Goal: Entertainment & Leisure: Consume media (video, audio)

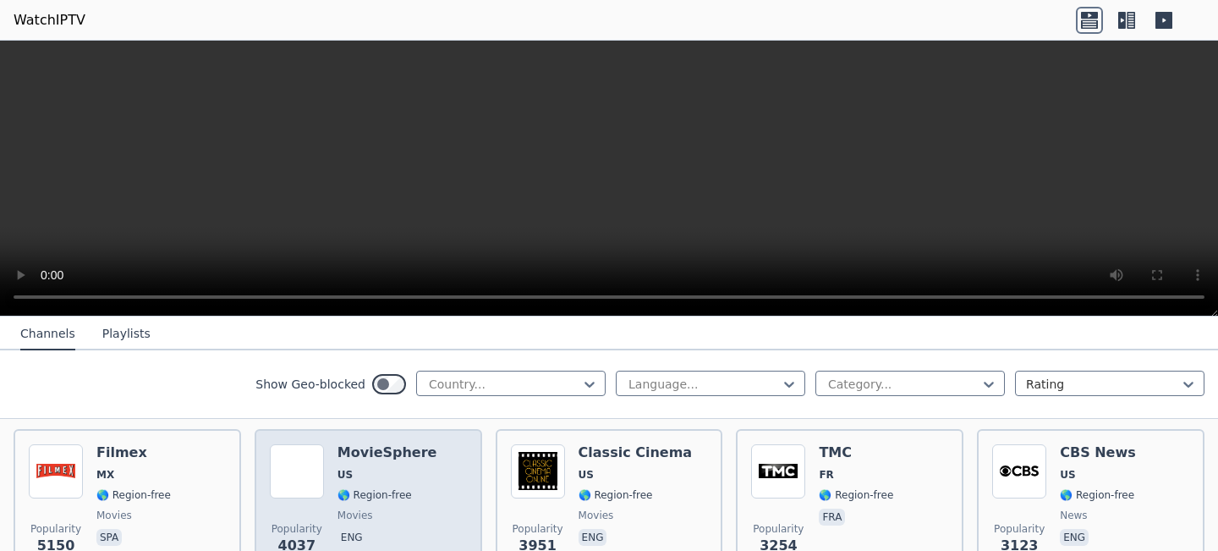
scroll to position [347, 0]
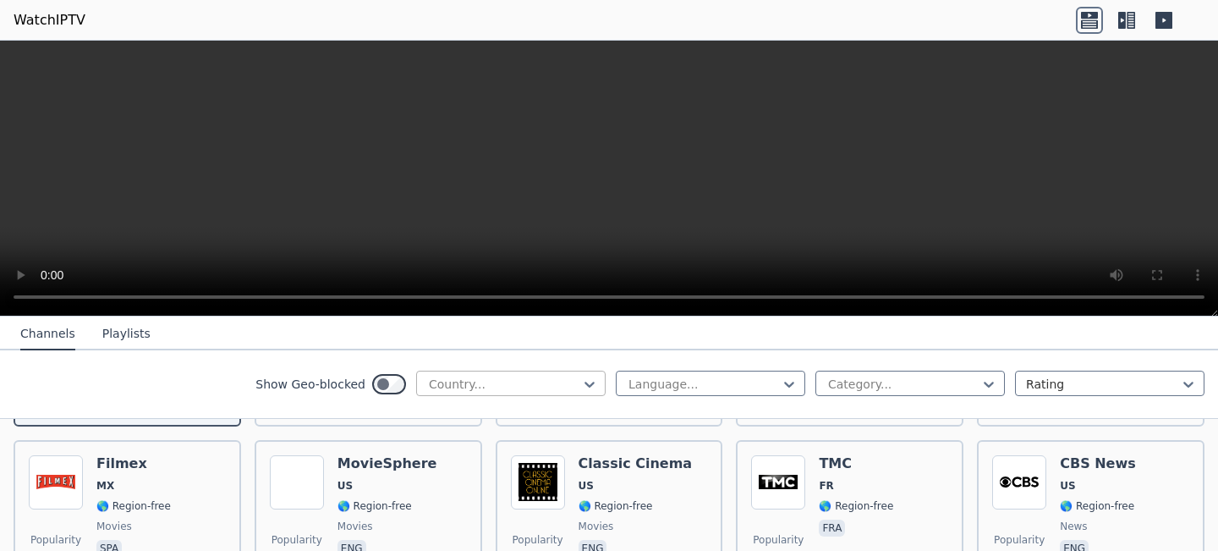
click at [551, 391] on div at bounding box center [504, 384] width 154 height 17
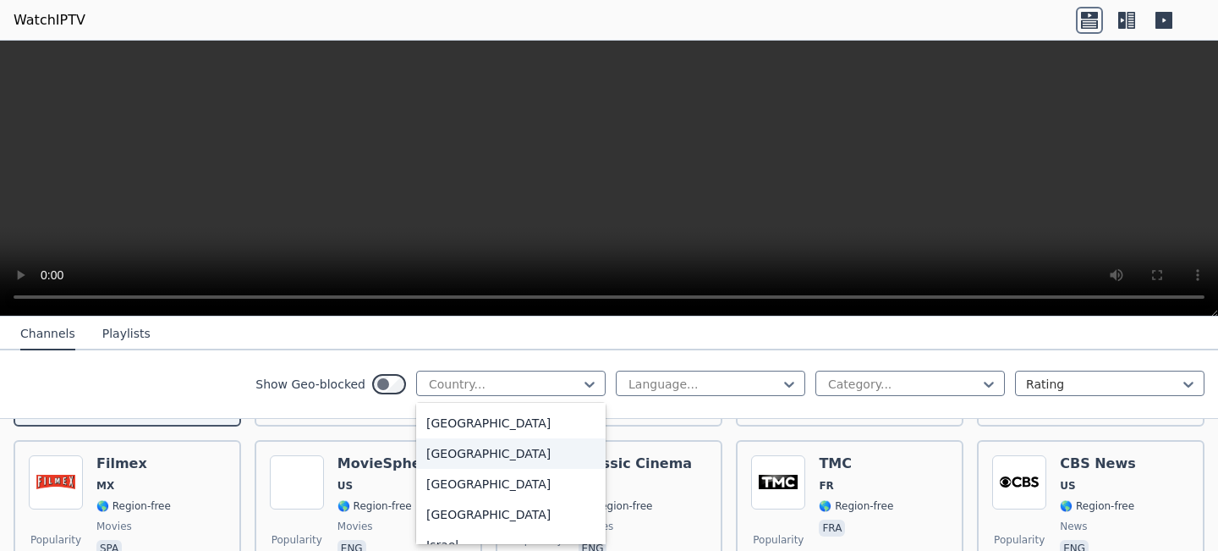
scroll to position [2646, 0]
click at [467, 409] on div "India" at bounding box center [510, 394] width 189 height 30
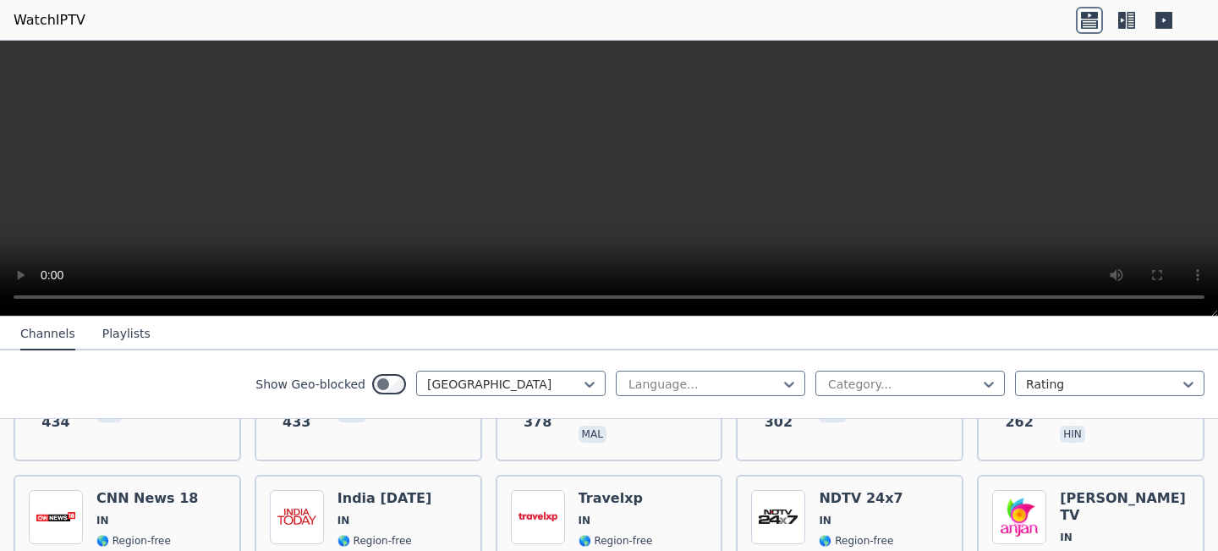
scroll to position [482, 0]
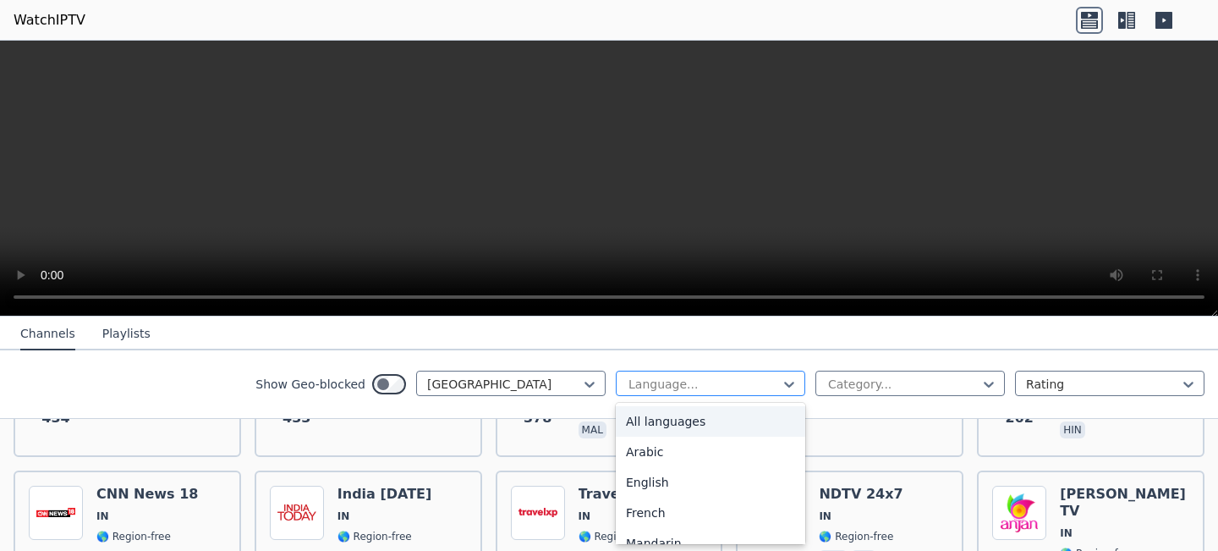
click at [702, 384] on div at bounding box center [704, 384] width 154 height 17
click at [680, 423] on div "All languages" at bounding box center [710, 421] width 189 height 30
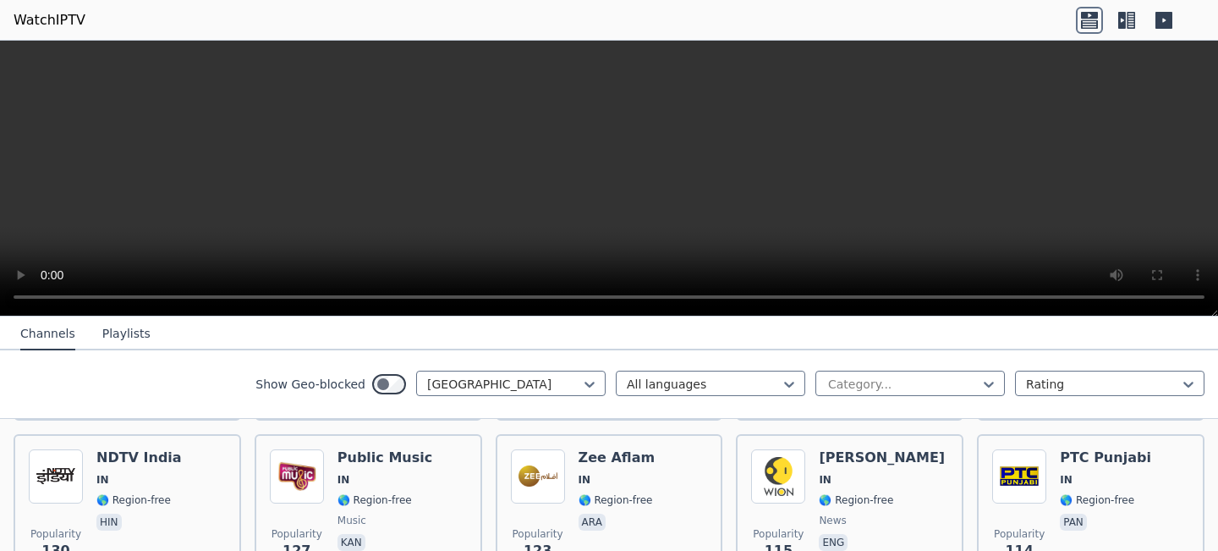
scroll to position [859, 0]
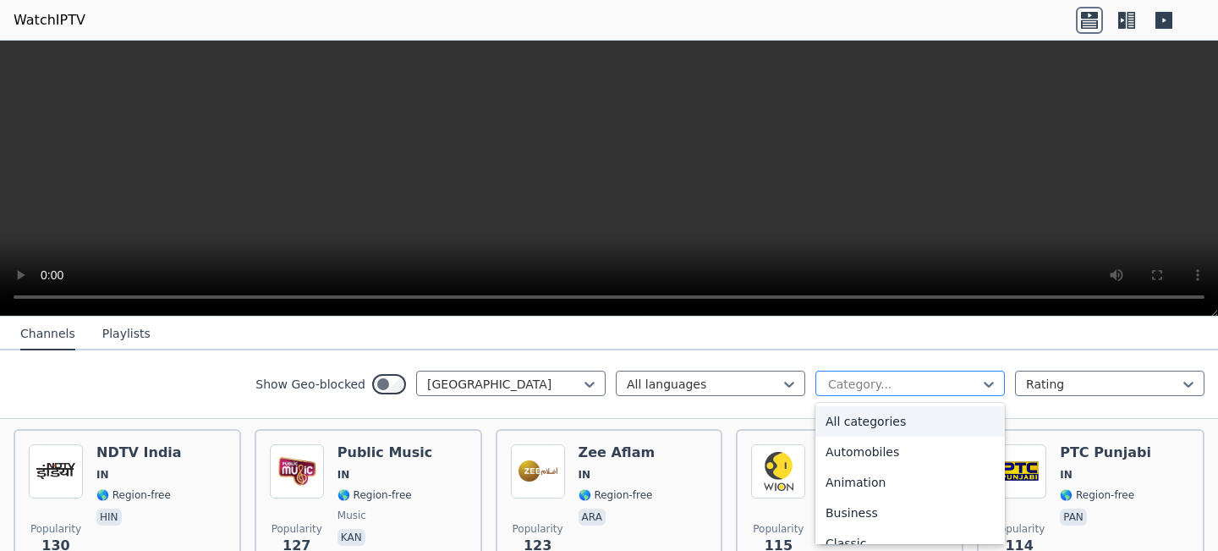
click at [969, 379] on div at bounding box center [903, 384] width 154 height 17
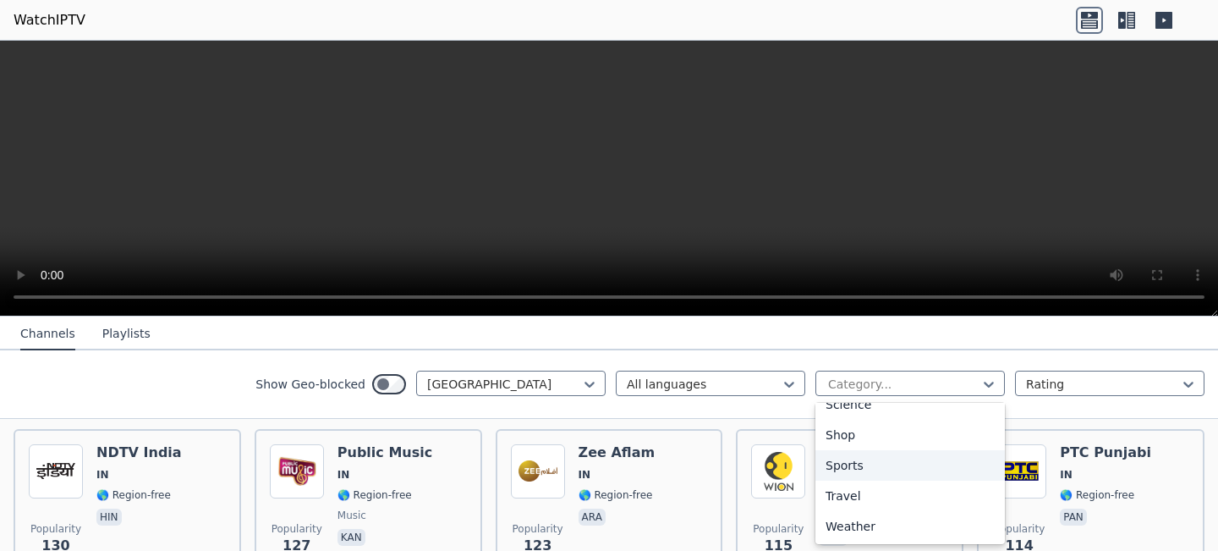
click at [891, 470] on div "Sports" at bounding box center [909, 465] width 189 height 30
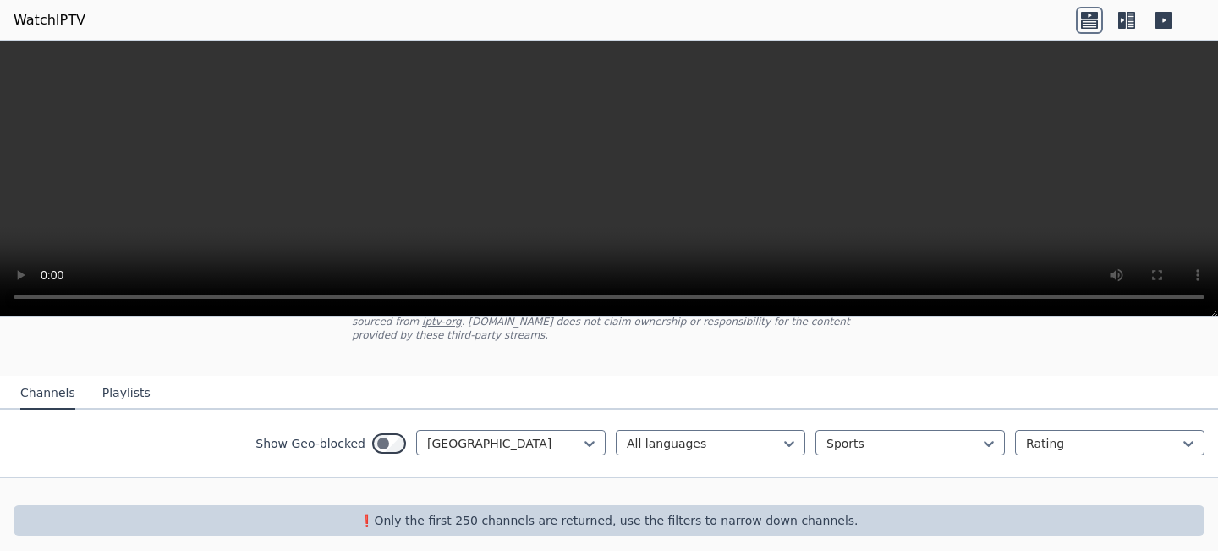
scroll to position [137, 0]
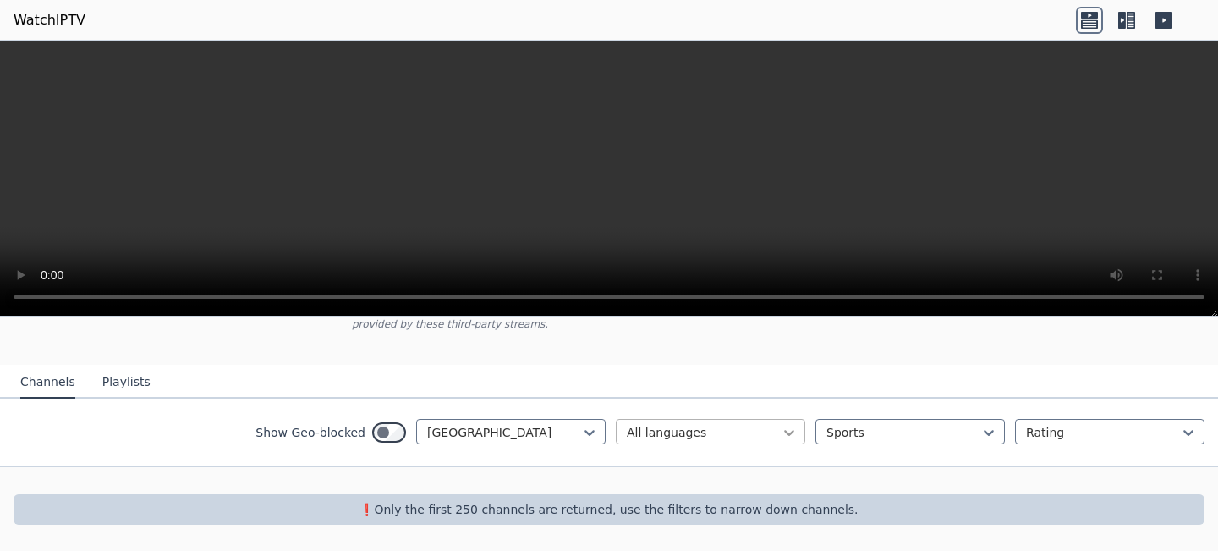
click at [787, 429] on icon at bounding box center [789, 432] width 17 height 17
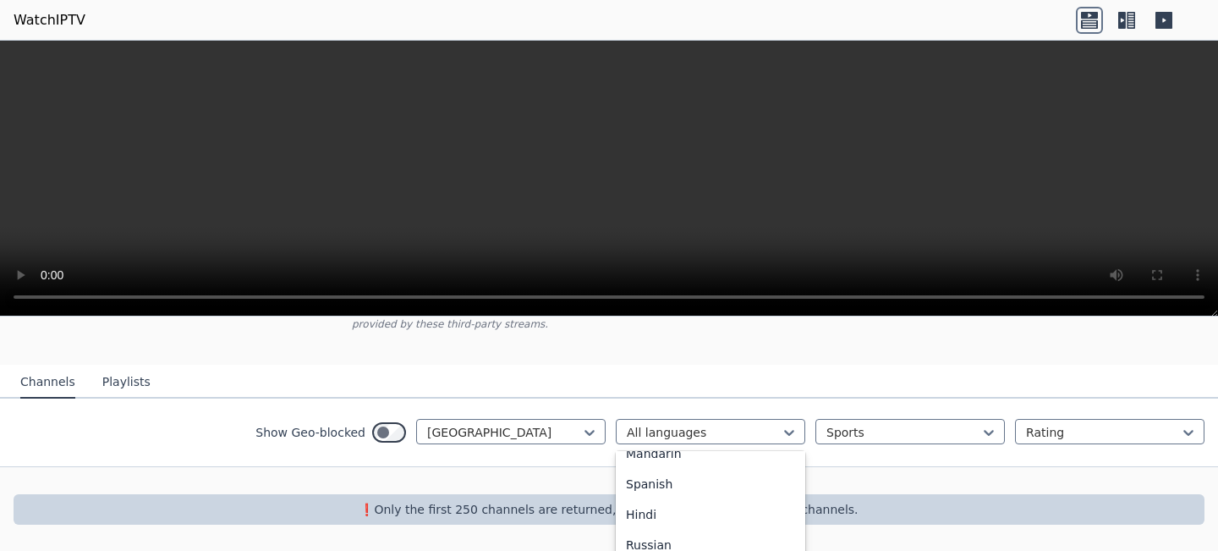
scroll to position [134, 0]
click at [683, 519] on div "Hindi" at bounding box center [710, 518] width 189 height 30
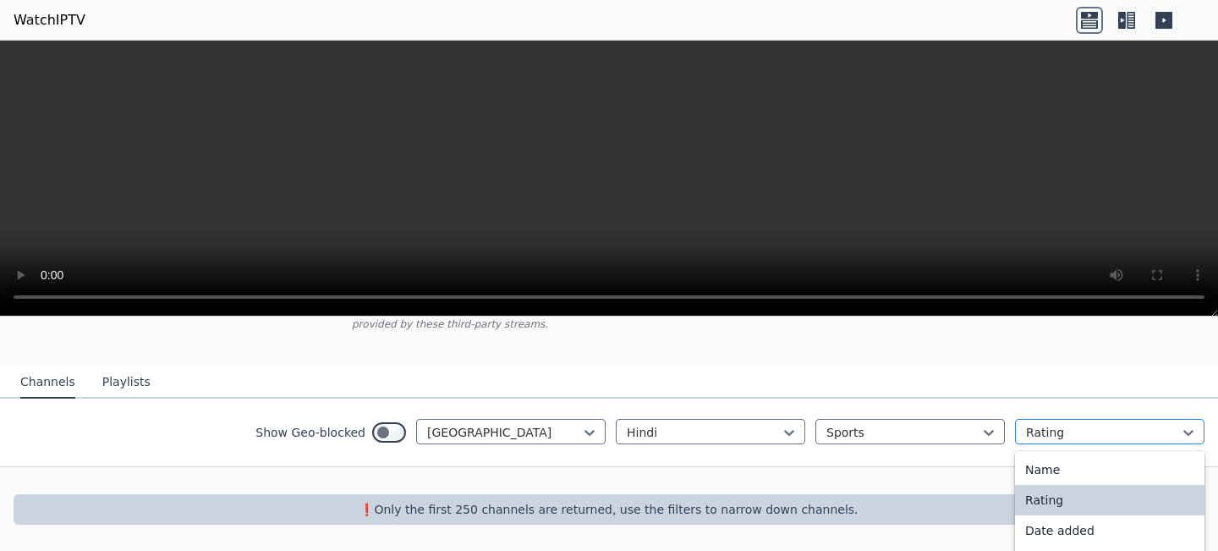
click at [1051, 435] on div at bounding box center [1103, 432] width 154 height 17
click at [1062, 465] on div "Name" at bounding box center [1109, 469] width 189 height 30
click at [518, 487] on div at bounding box center [609, 480] width 1218 height 27
click at [126, 382] on button "Playlists" at bounding box center [126, 382] width 48 height 32
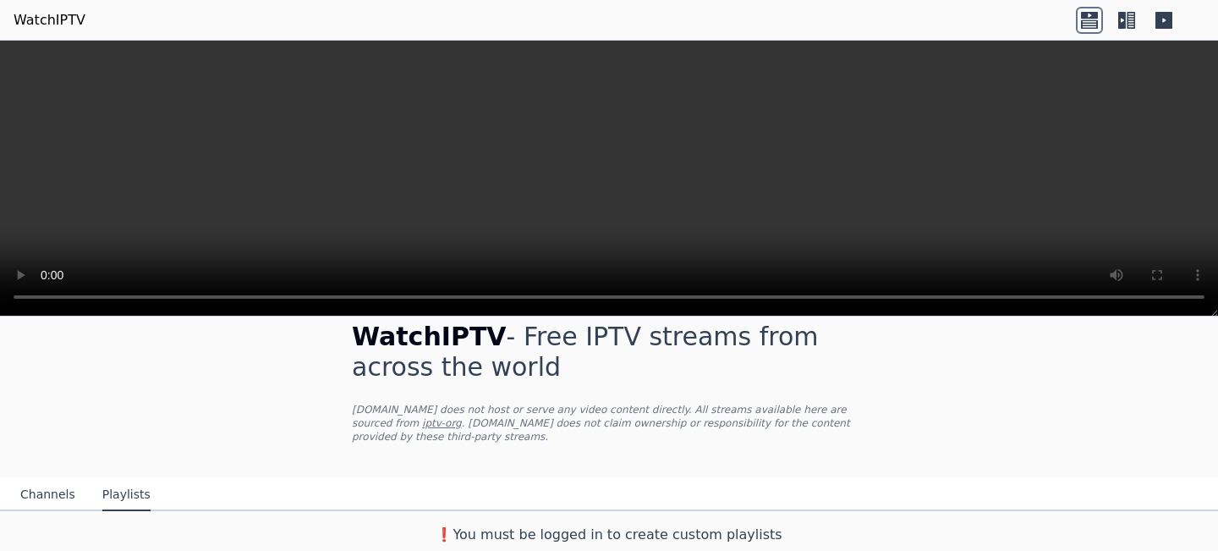
click at [51, 490] on button "Channels" at bounding box center [47, 495] width 55 height 32
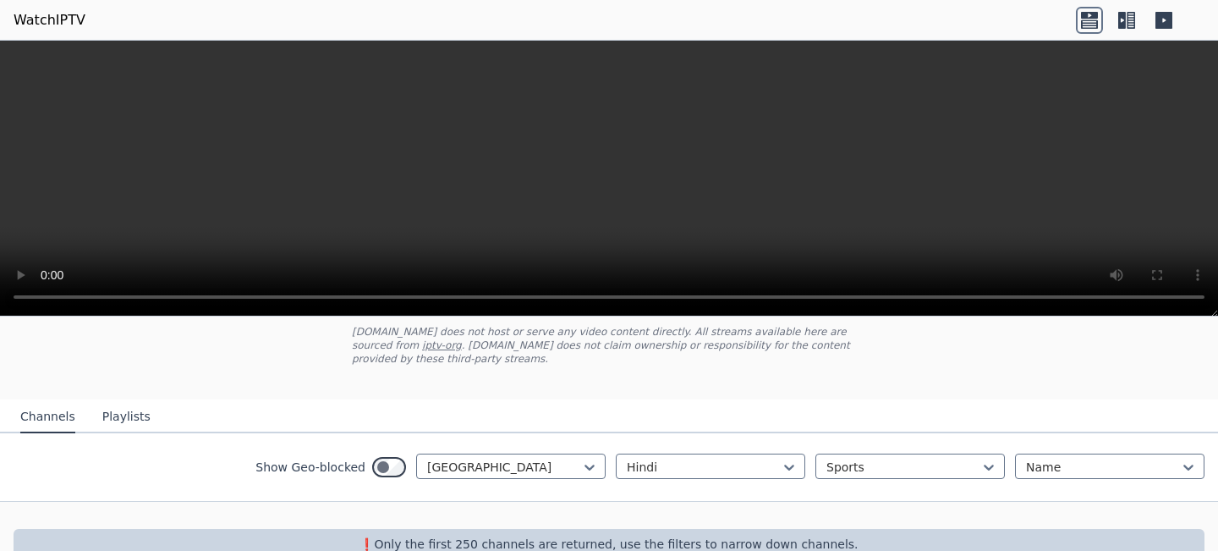
scroll to position [137, 0]
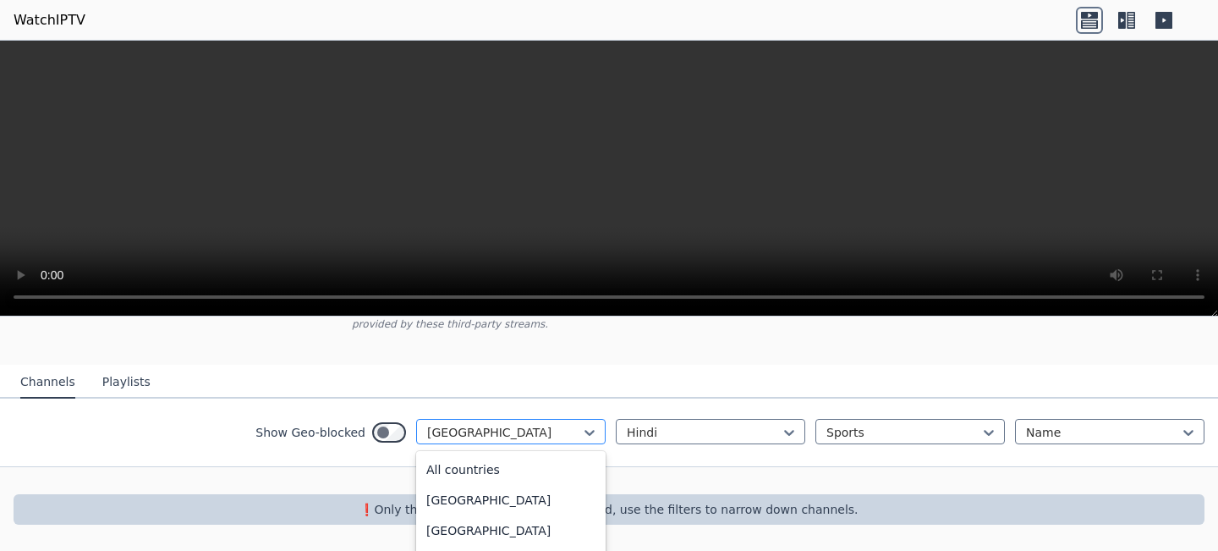
click at [543, 424] on div at bounding box center [504, 432] width 154 height 17
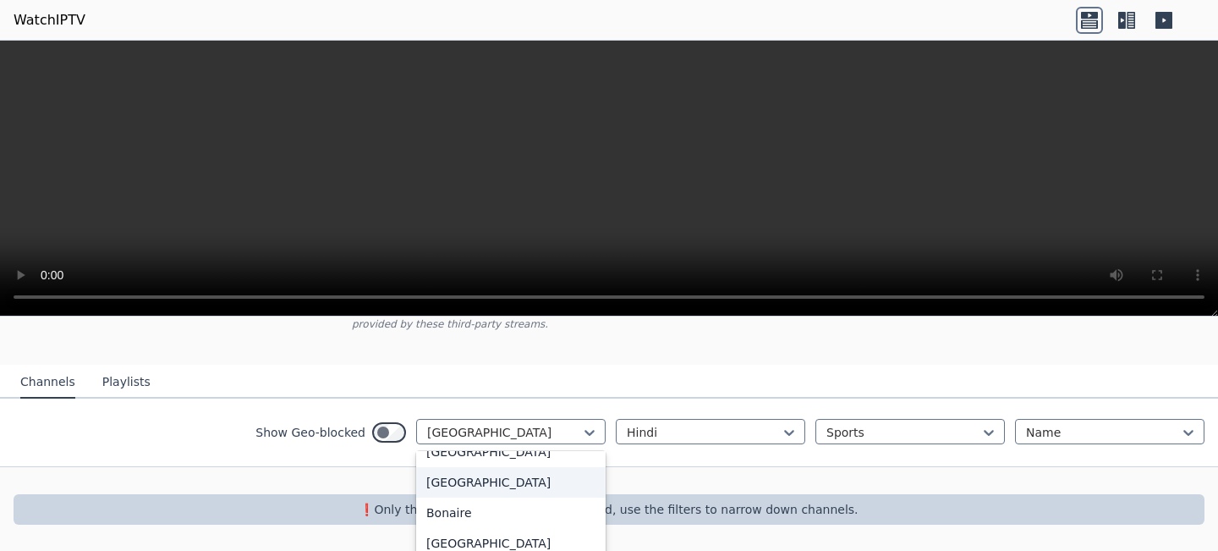
scroll to position [0, 0]
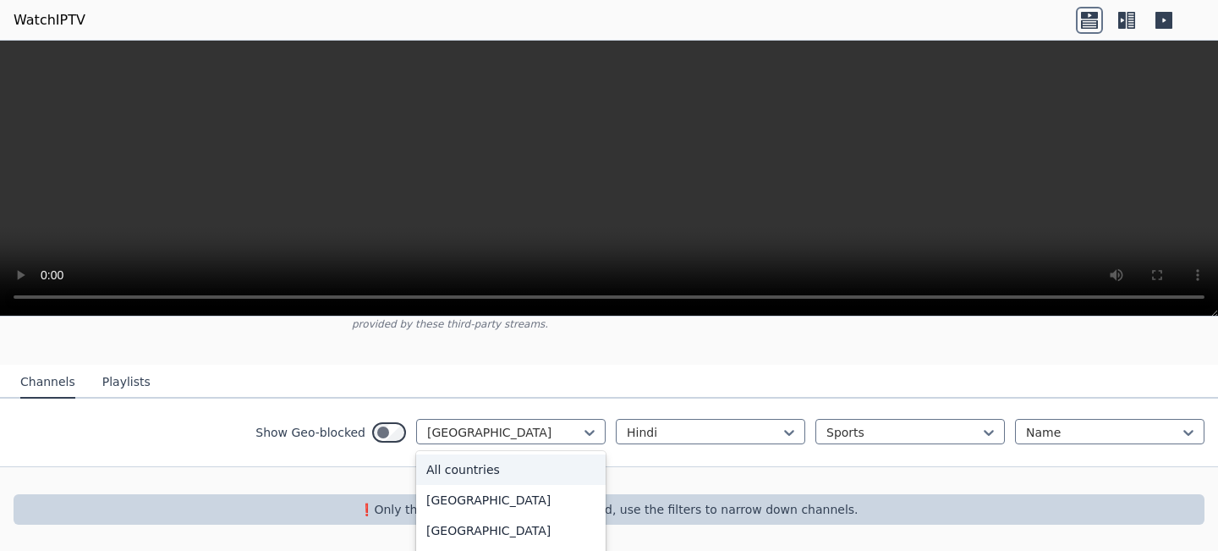
click at [469, 473] on div "All countries" at bounding box center [510, 469] width 189 height 30
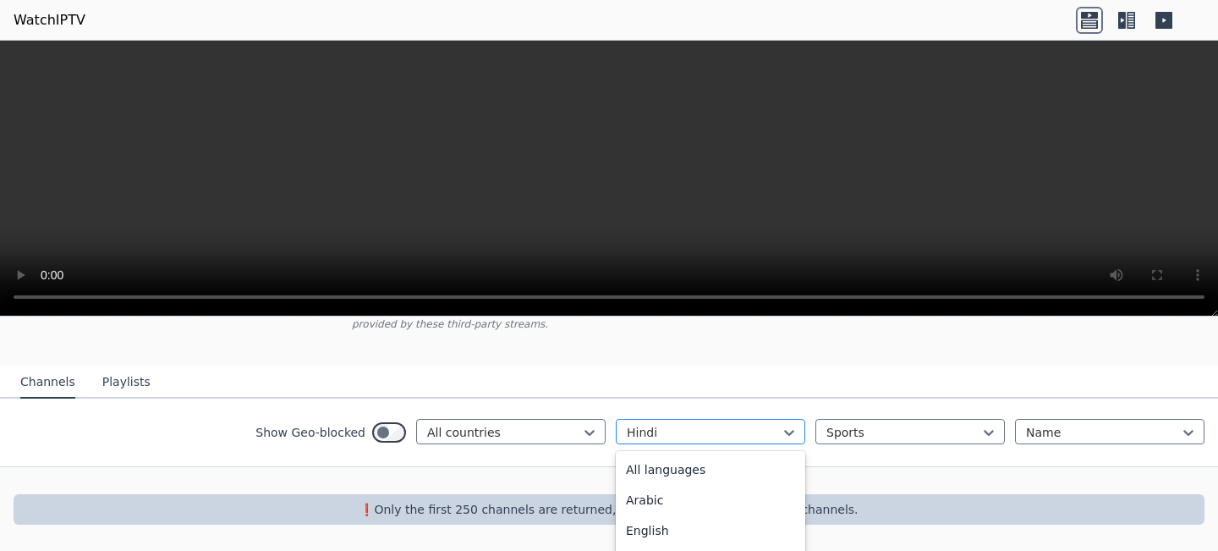
click at [722, 431] on div at bounding box center [704, 432] width 154 height 17
click at [716, 470] on div "All languages" at bounding box center [710, 469] width 189 height 30
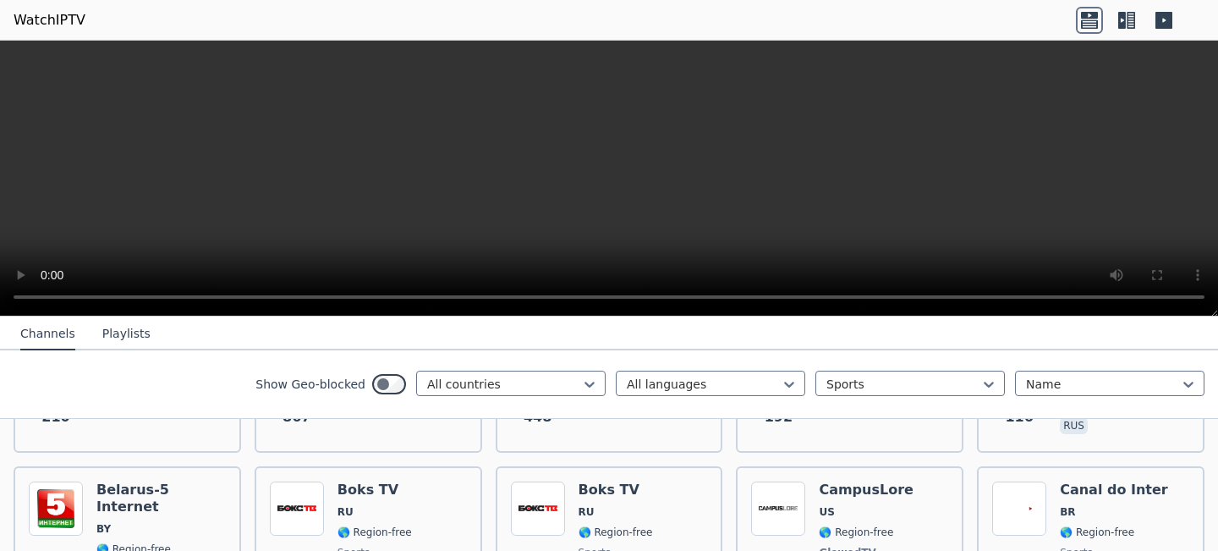
scroll to position [506, 0]
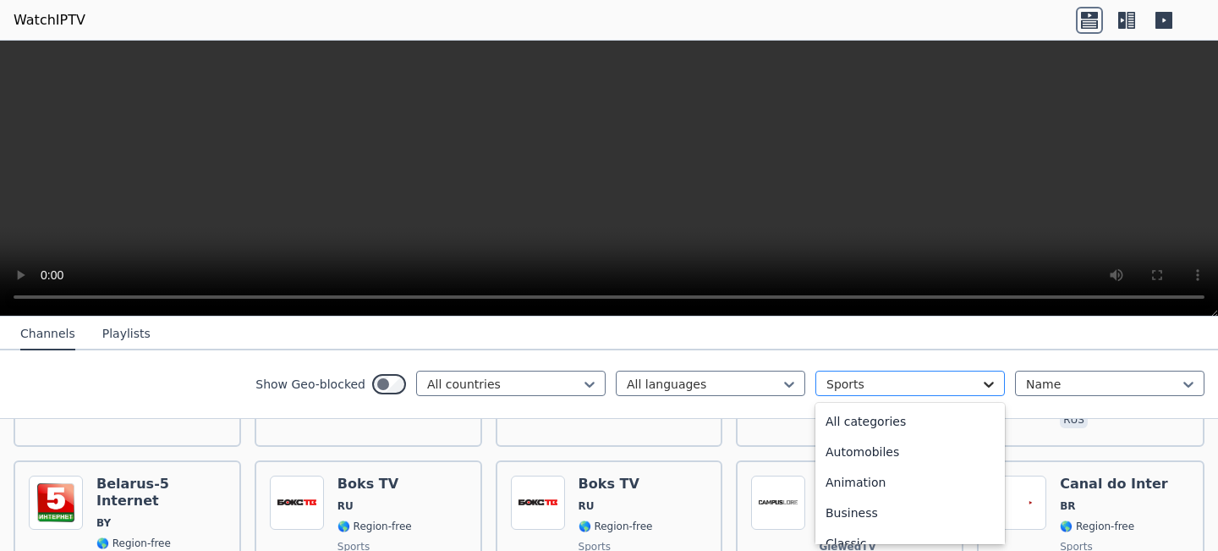
click at [981, 385] on icon at bounding box center [988, 384] width 17 height 17
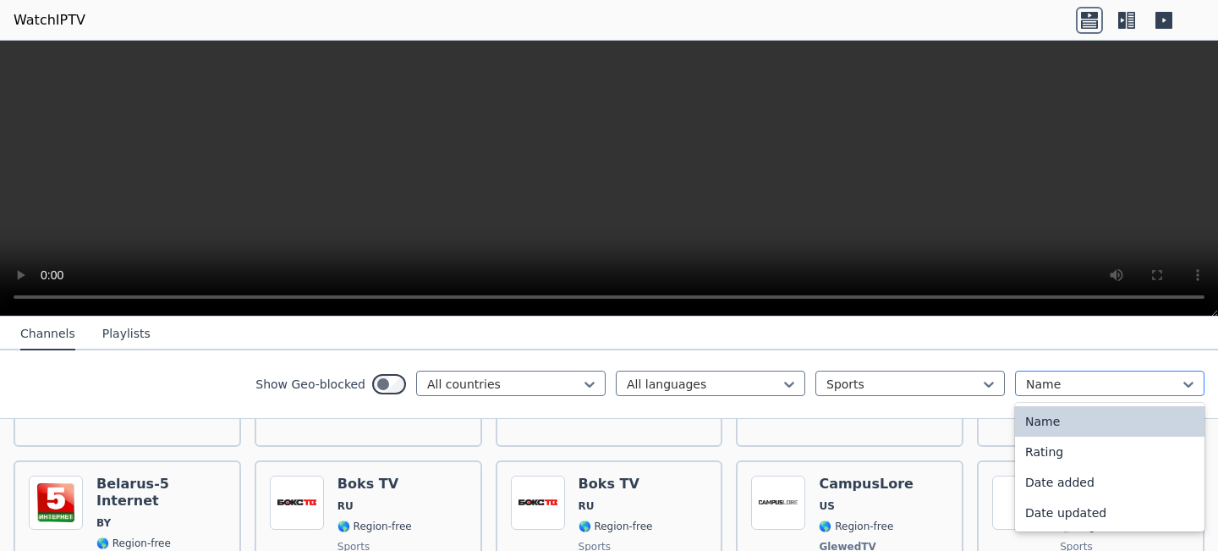
click at [1057, 382] on div at bounding box center [1103, 384] width 154 height 17
click at [1064, 459] on div "Rating" at bounding box center [1109, 451] width 189 height 30
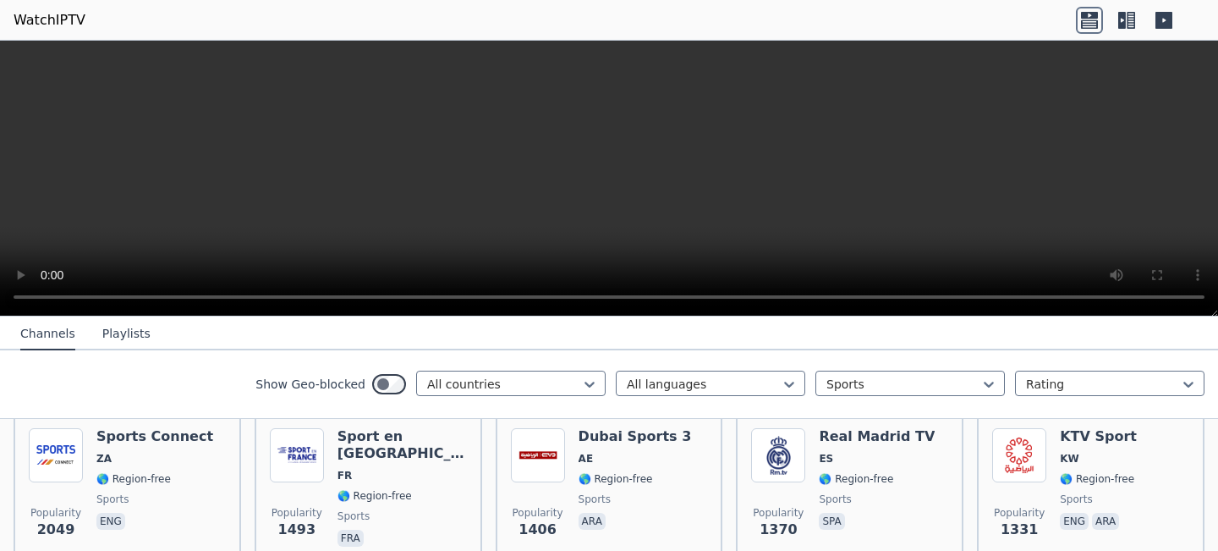
scroll to position [372, 0]
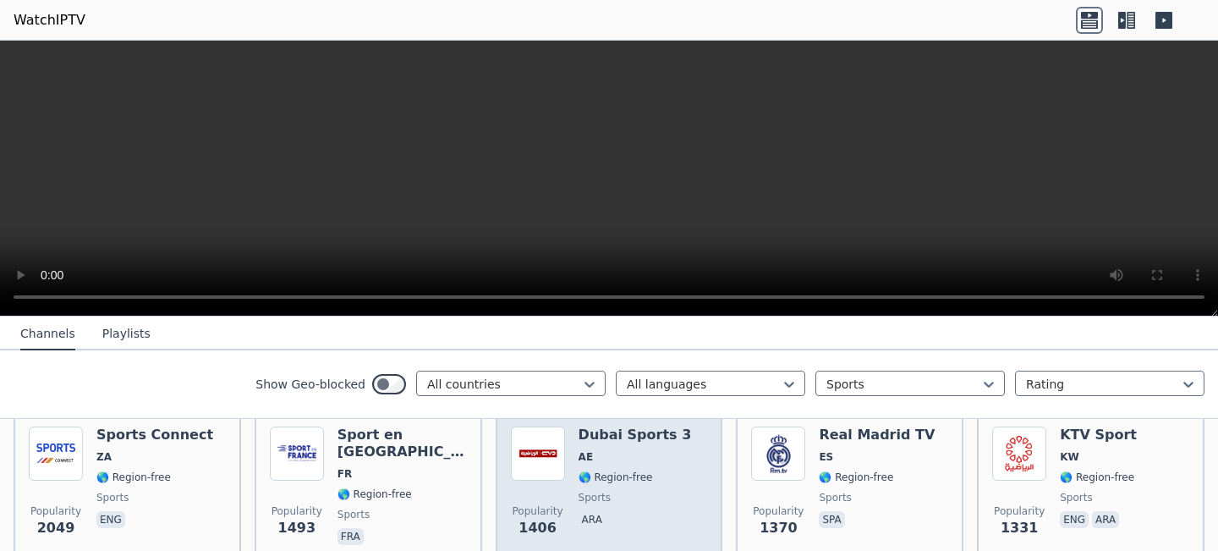
click at [653, 462] on span "AE" at bounding box center [635, 457] width 113 height 14
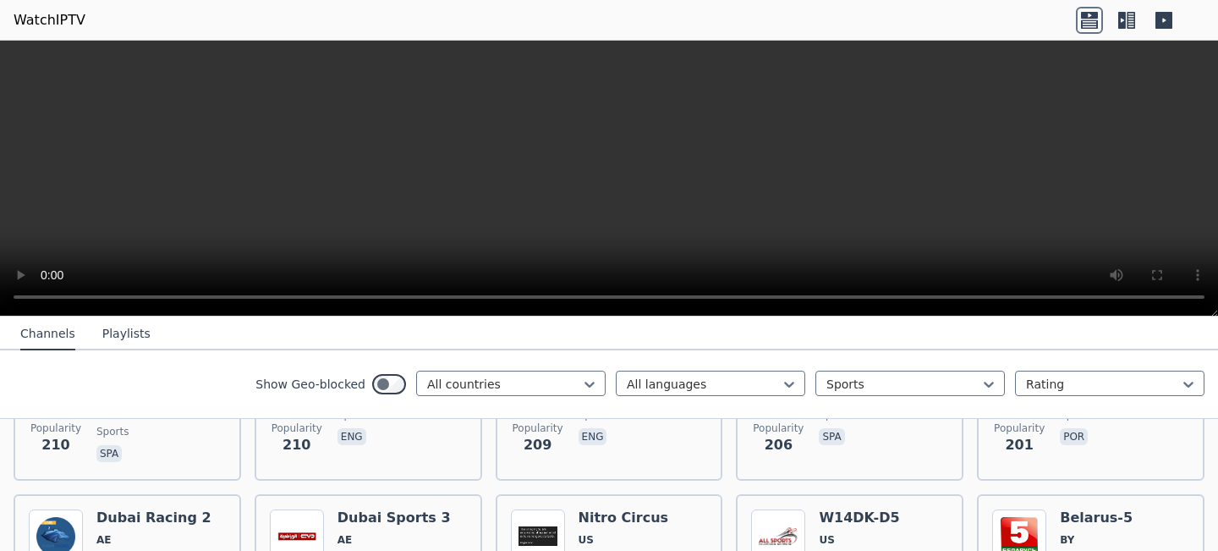
scroll to position [1963, 0]
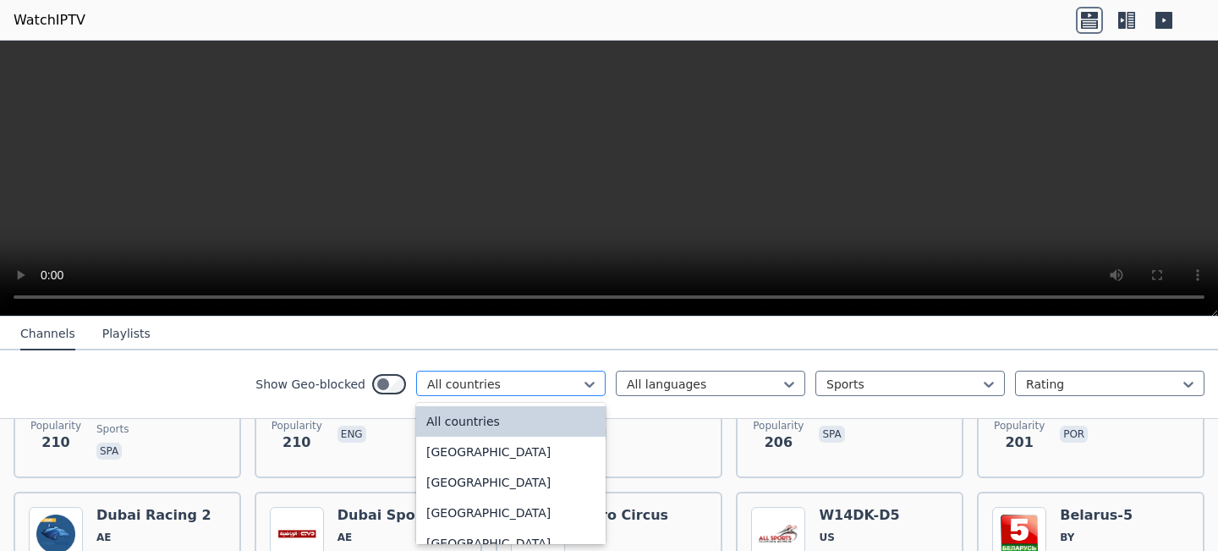
click at [543, 382] on div at bounding box center [504, 384] width 154 height 17
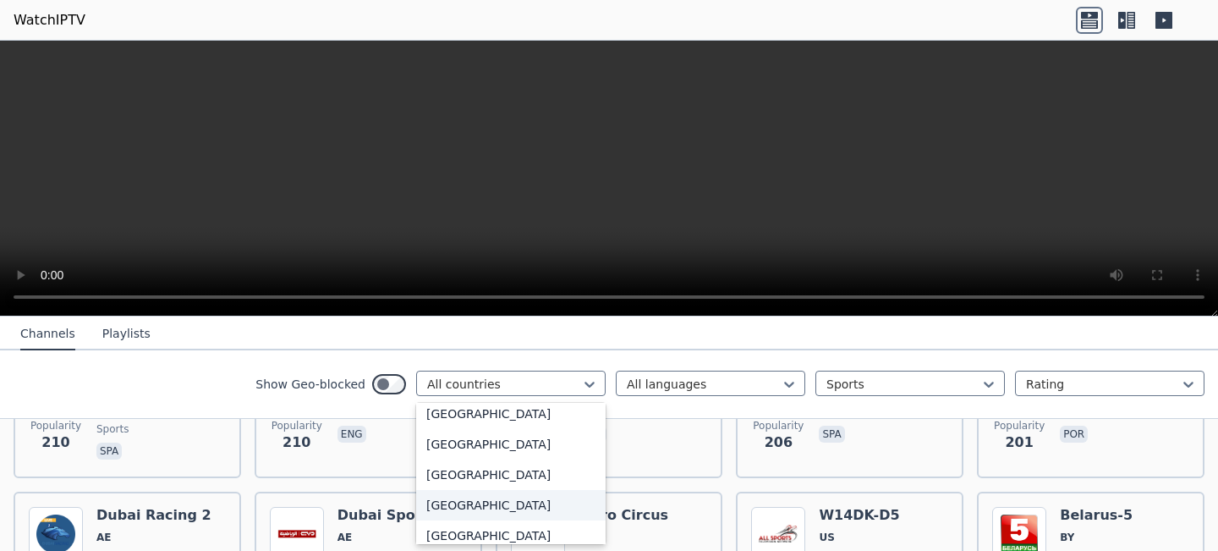
scroll to position [4256, 0]
click at [490, 475] on div "Pakistan" at bounding box center [510, 476] width 189 height 30
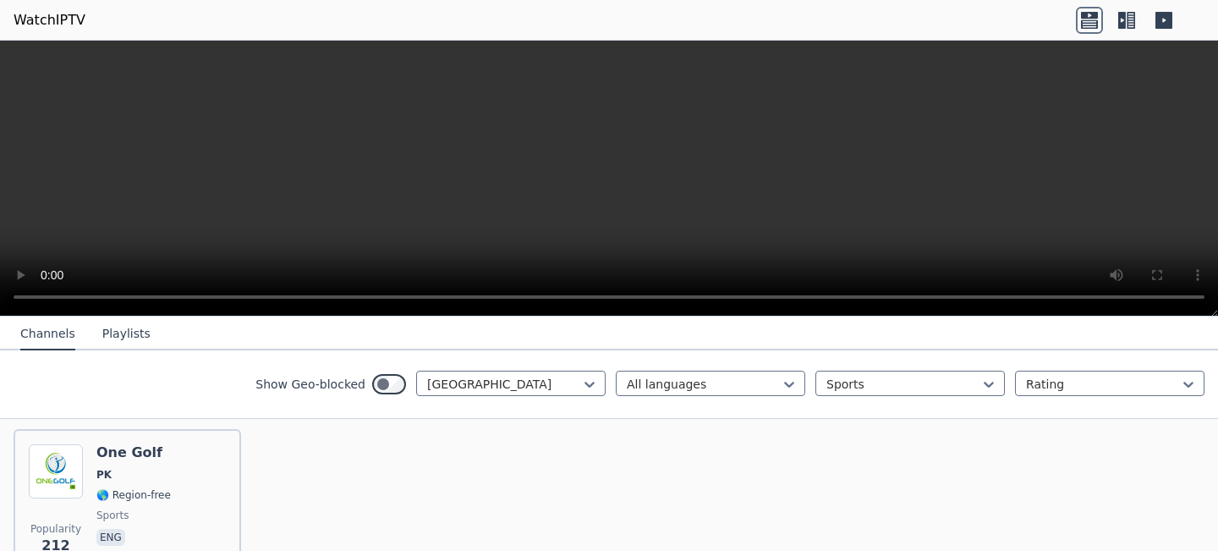
scroll to position [177, 0]
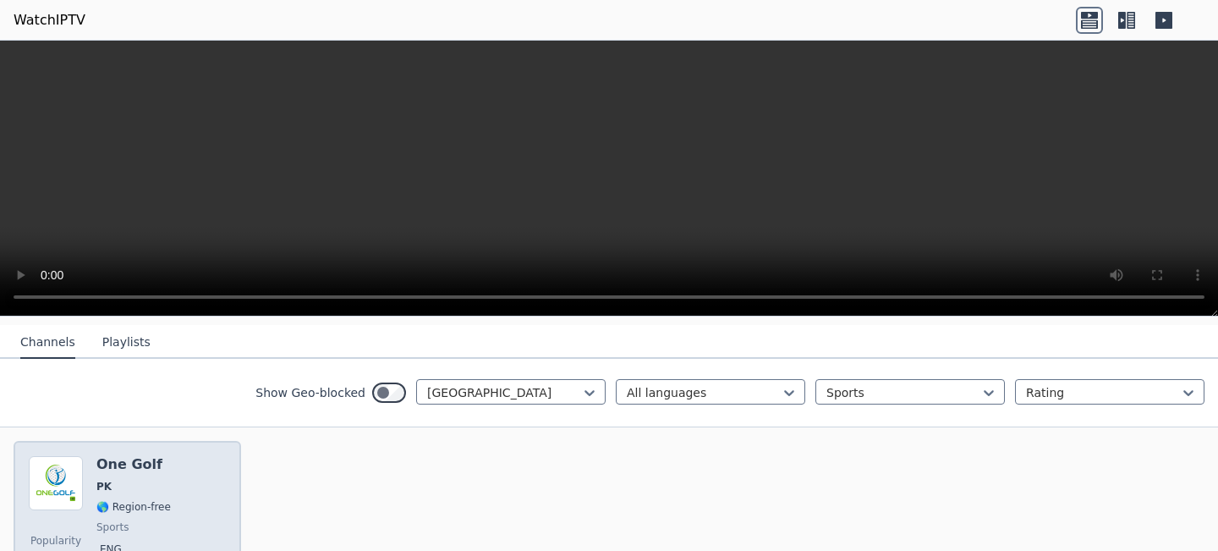
click at [218, 474] on div "Popularity 212 One Golf PK 🌎 Region-free sports eng" at bounding box center [127, 517] width 197 height 122
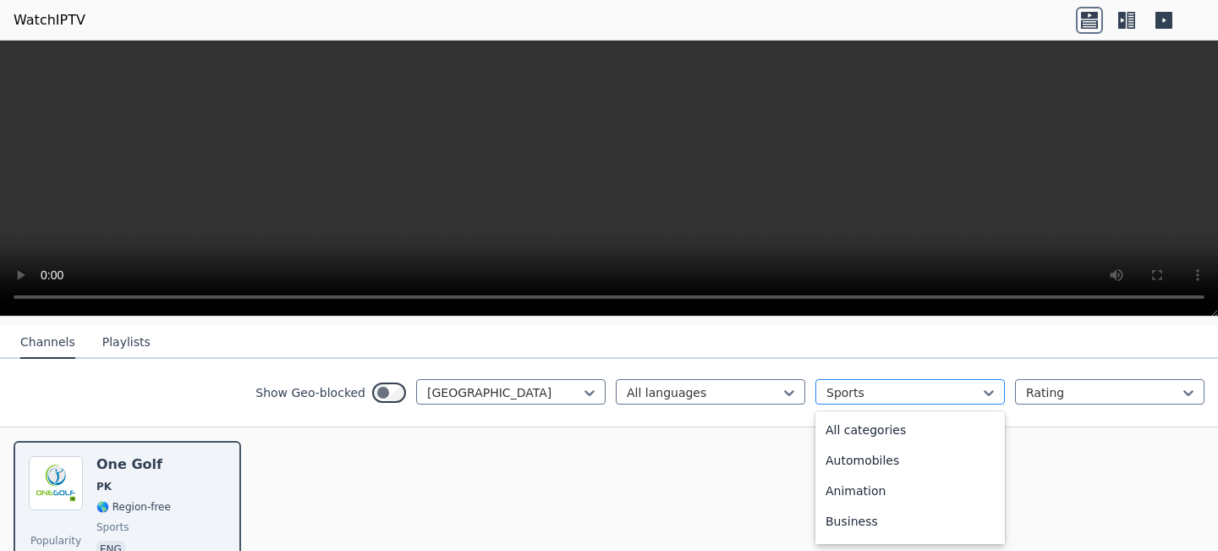
click at [870, 393] on div at bounding box center [903, 392] width 154 height 17
click at [859, 431] on div "All categories" at bounding box center [909, 429] width 189 height 30
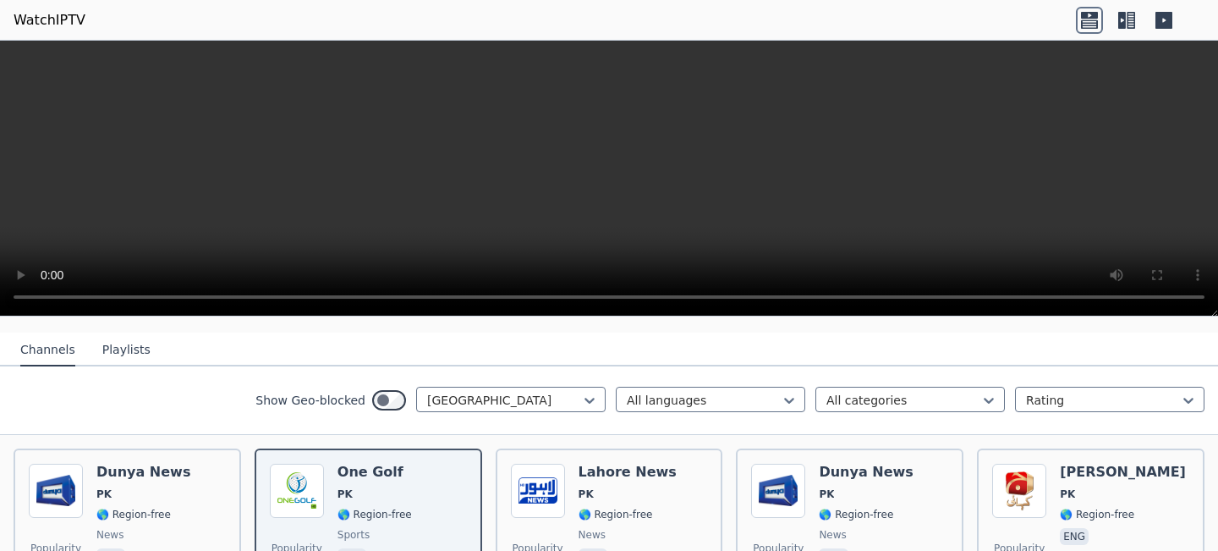
scroll to position [170, 0]
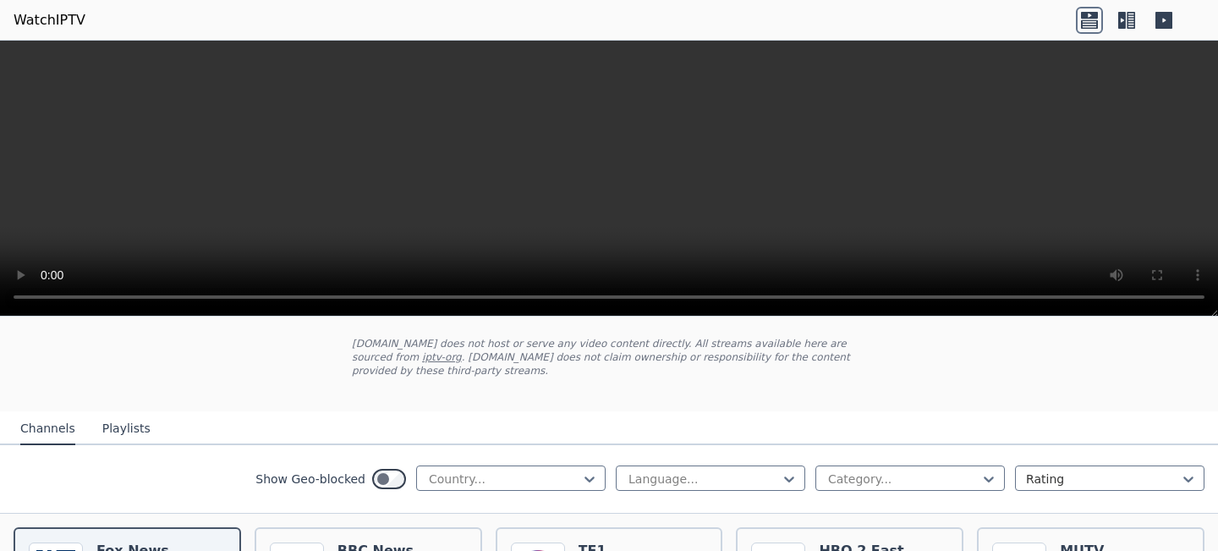
scroll to position [91, 0]
click at [422, 357] on link "iptv-org" at bounding box center [442, 356] width 40 height 12
